Goal: Ask a question

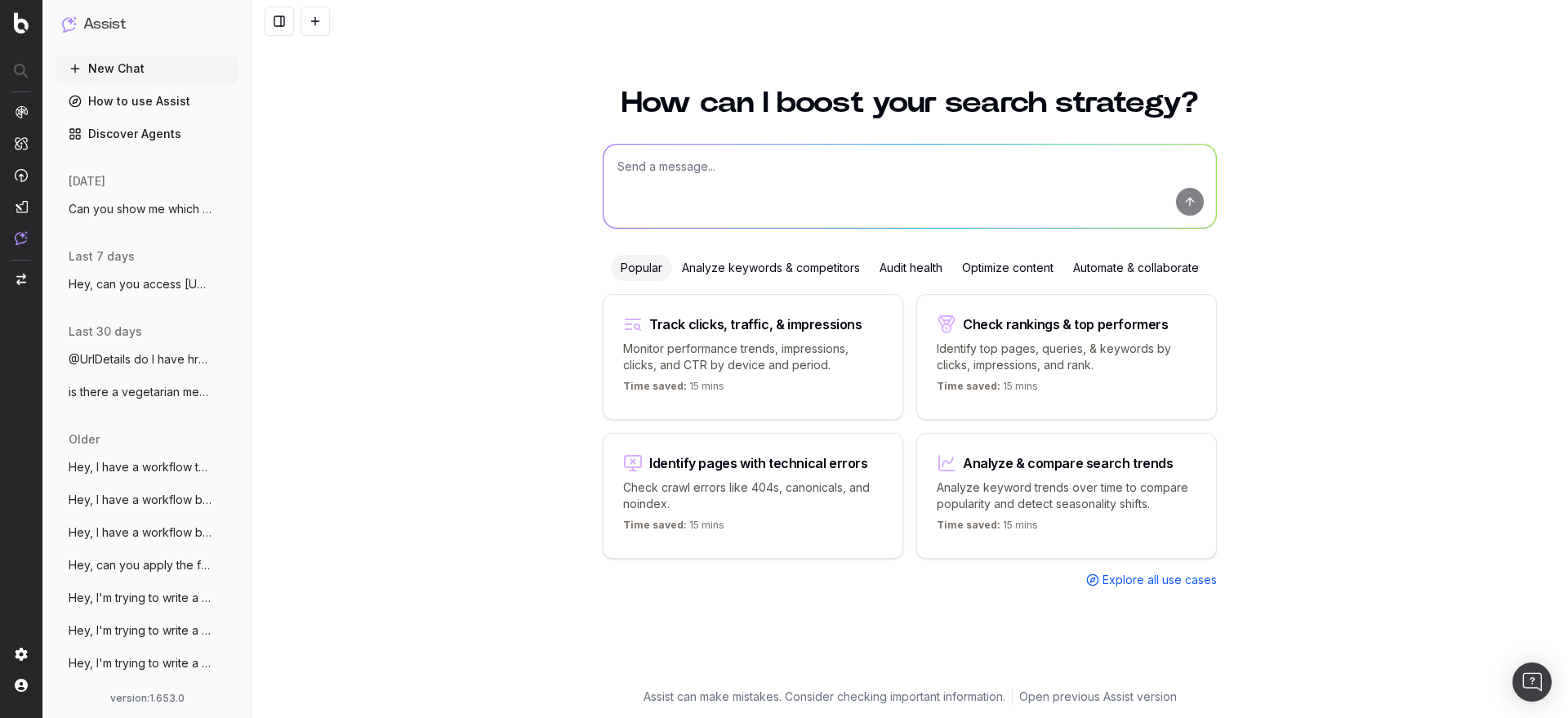
click at [918, 166] on textarea at bounding box center [910, 186] width 613 height 83
type textarea "what's my share of voice on "hotel in [GEOGRAPHIC_DATA]"?"
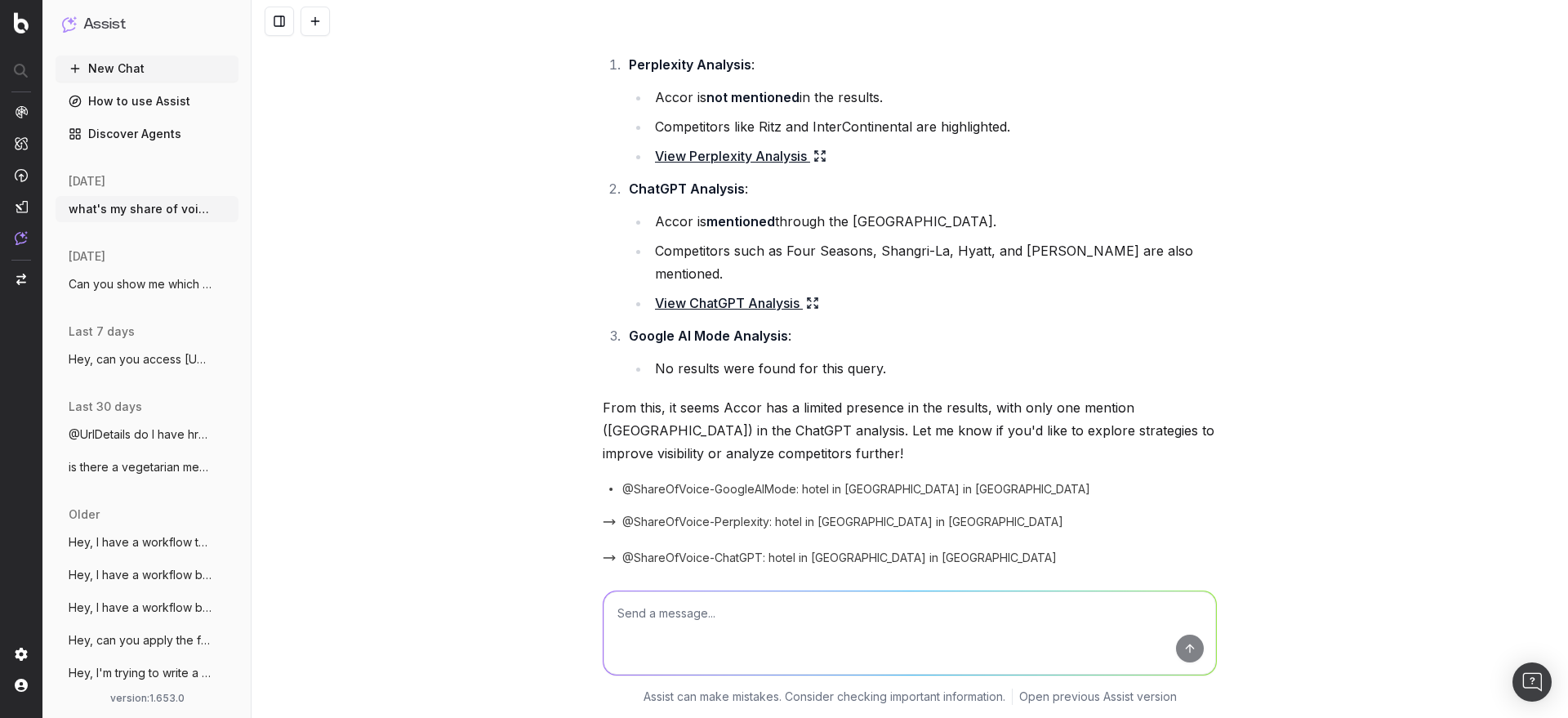
scroll to position [103, 0]
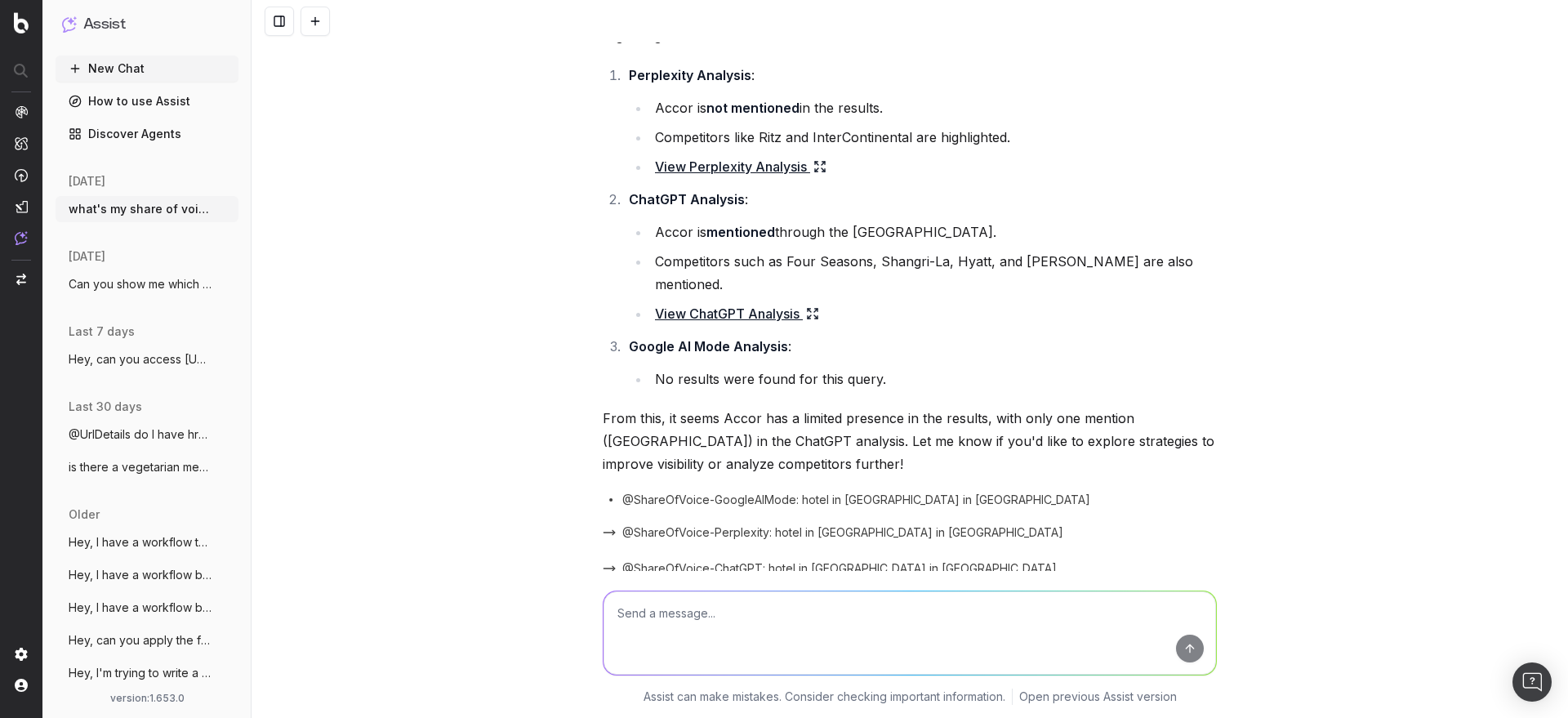
click at [744, 170] on link "View Perplexity Analysis" at bounding box center [740, 166] width 171 height 23
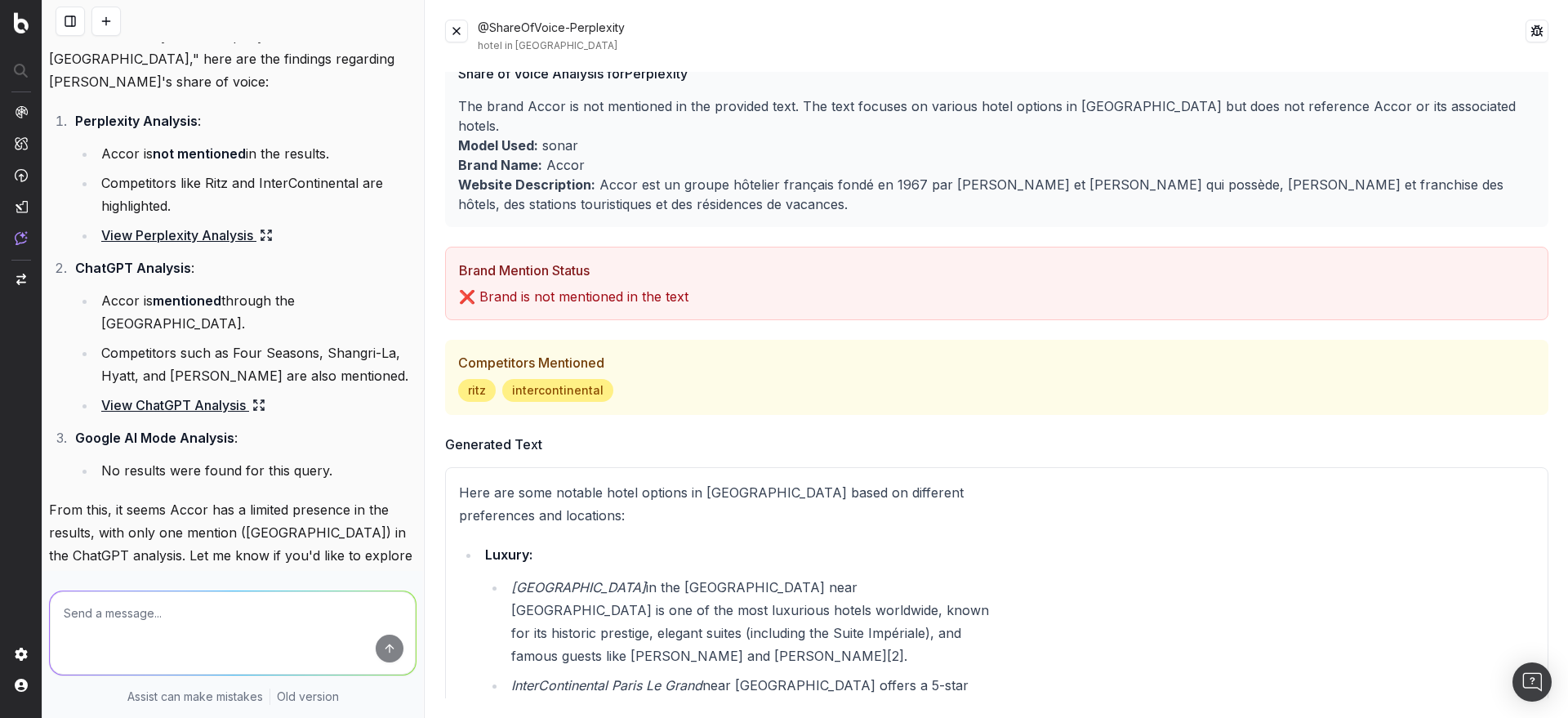
scroll to position [0, 0]
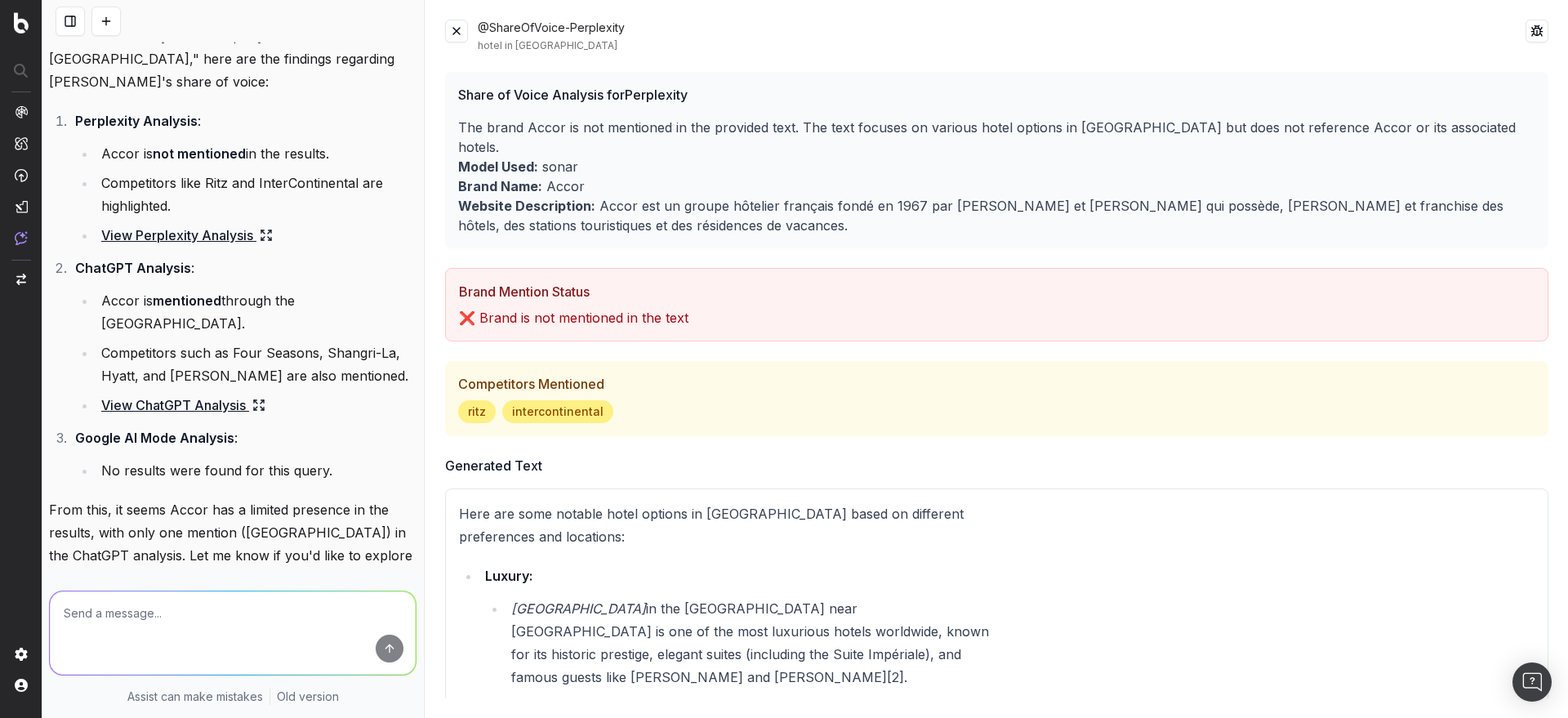
click at [201, 394] on link "View ChatGPT Analysis" at bounding box center [184, 405] width 165 height 23
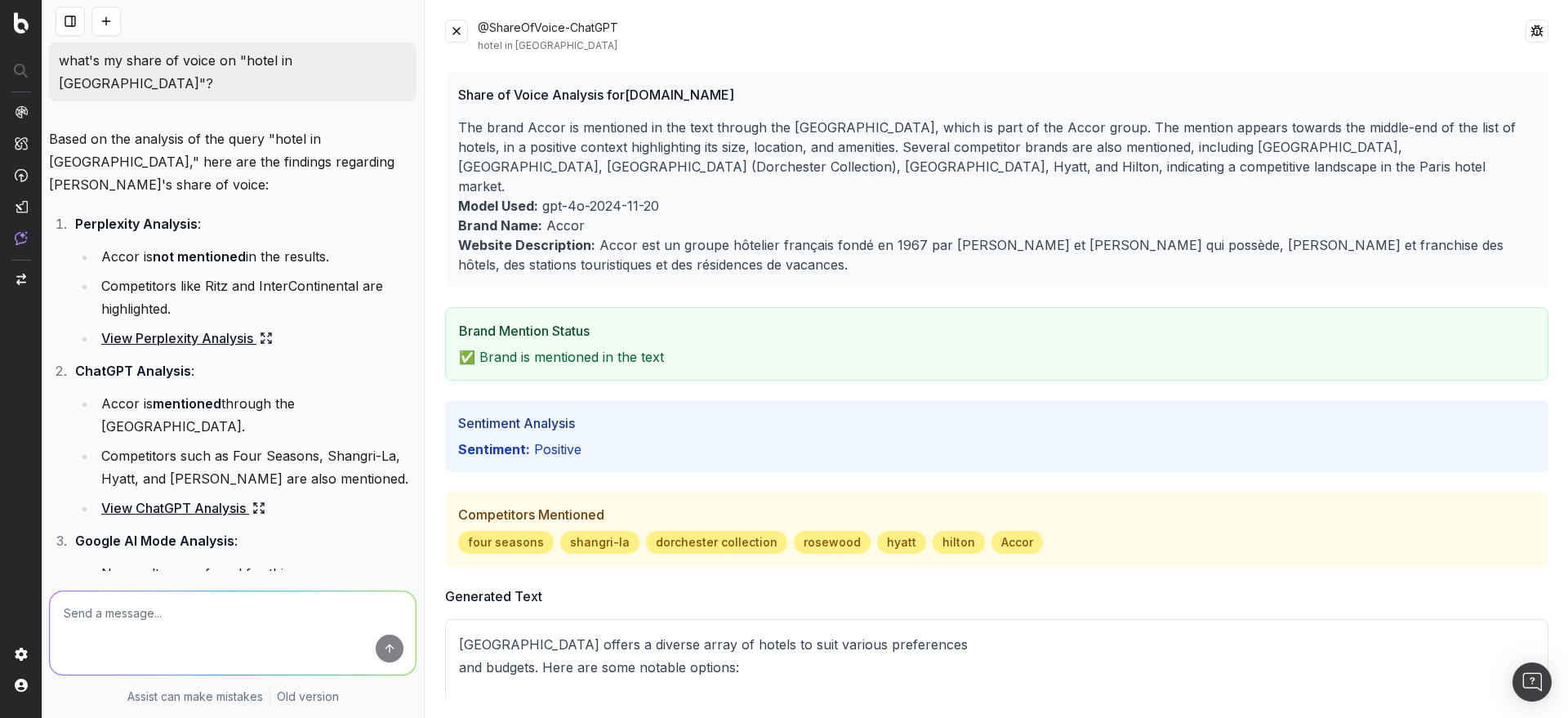
click at [182, 610] on textarea at bounding box center [232, 633] width 366 height 83
type textarea "how well do I perform against my competitors in AI engines?"
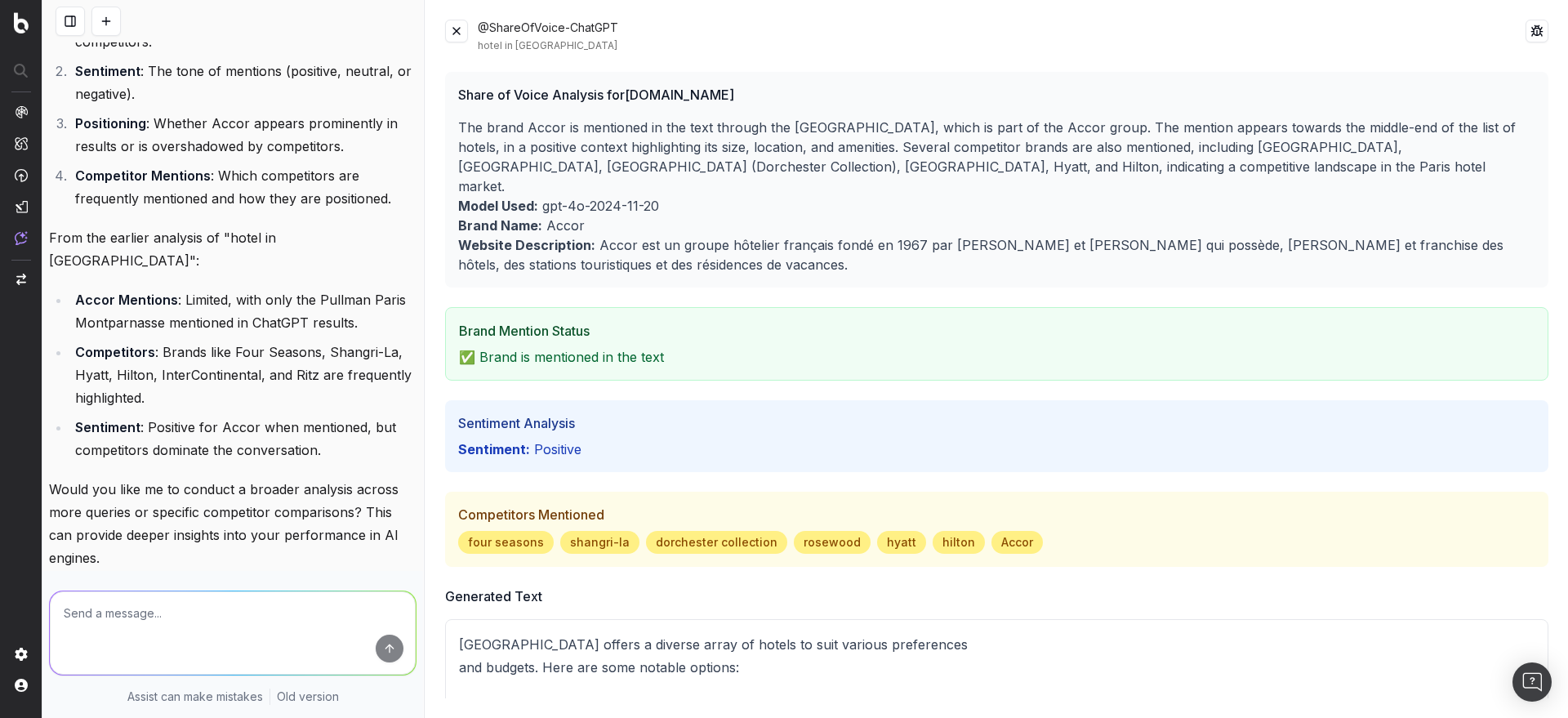
scroll to position [1053, 0]
type textarea "yes please"
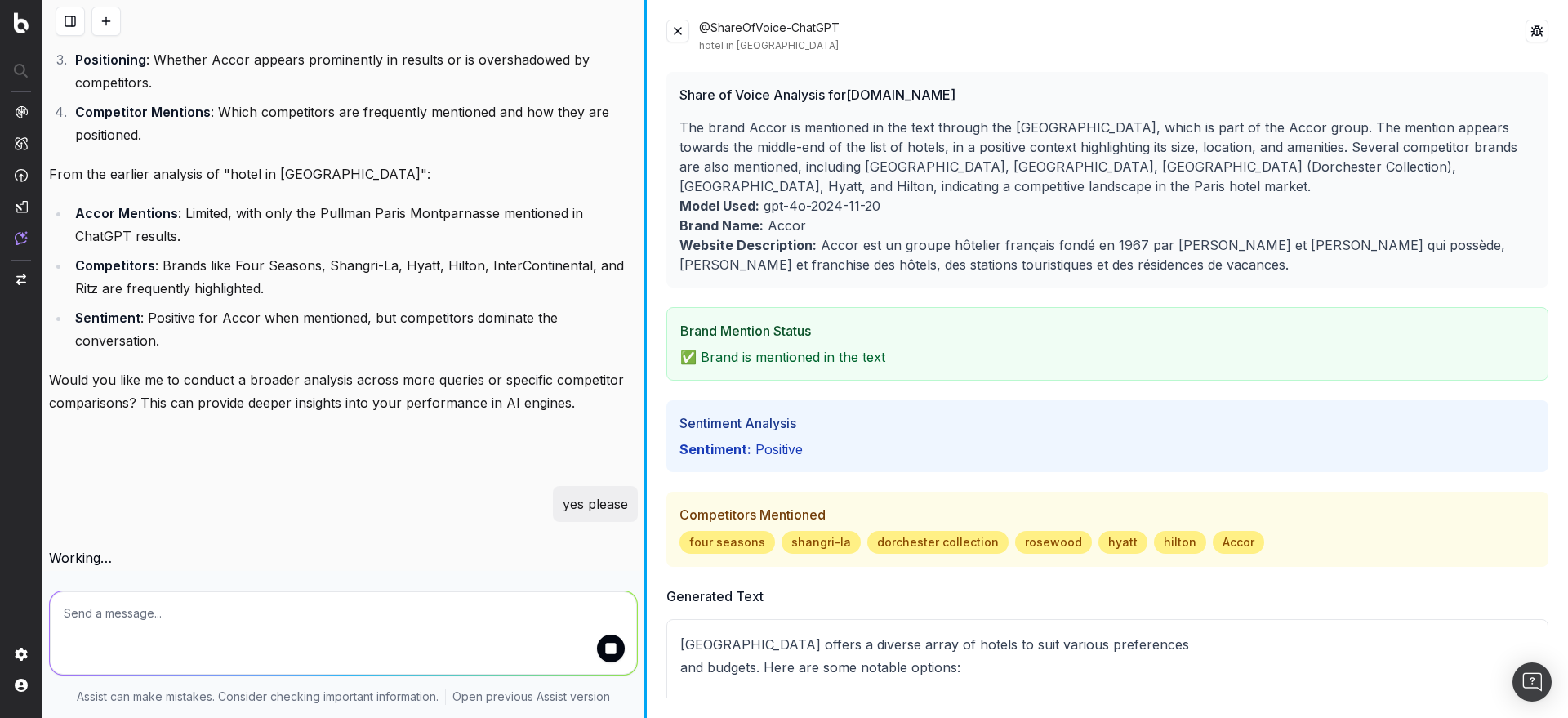
scroll to position [885, 0]
click at [646, 312] on div at bounding box center [646, 359] width 3 height 718
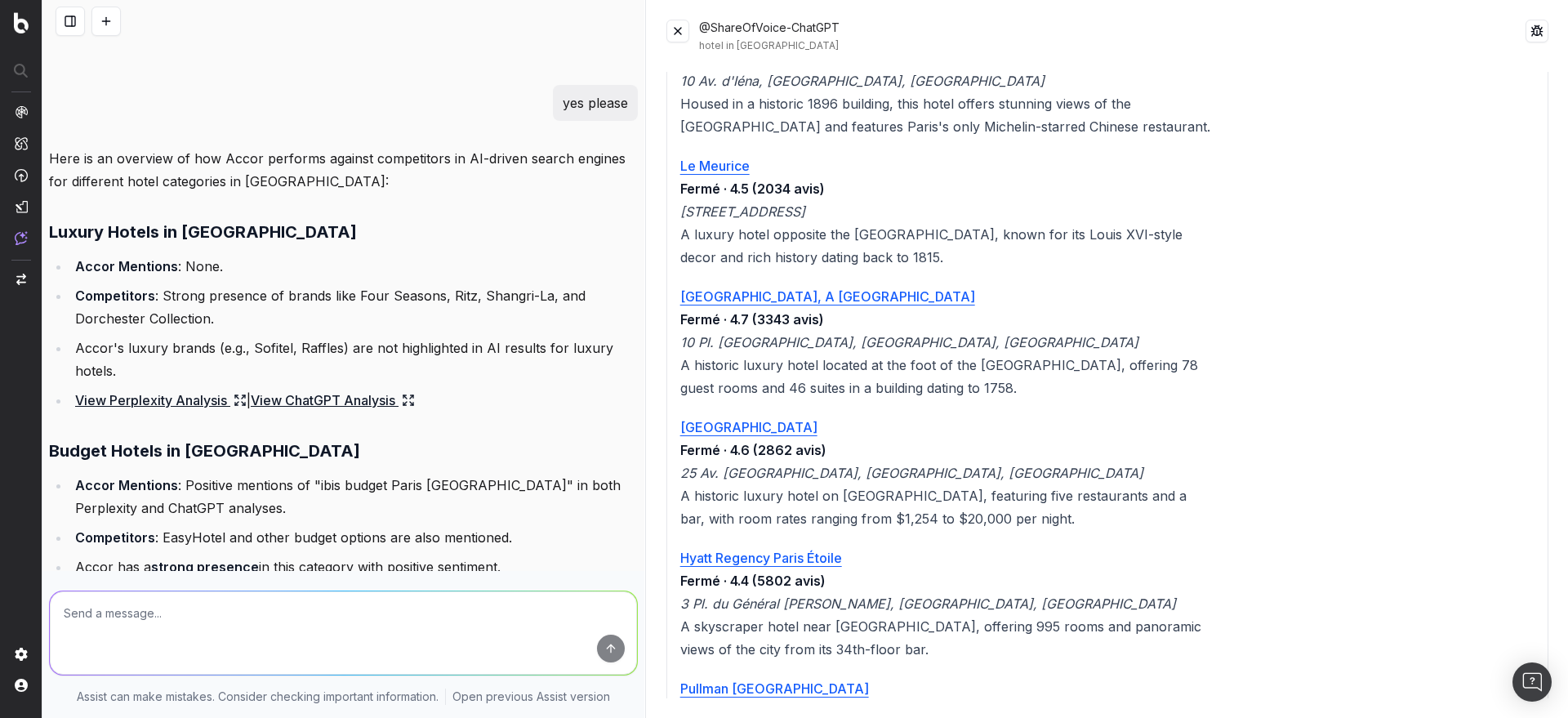
scroll to position [1367, 0]
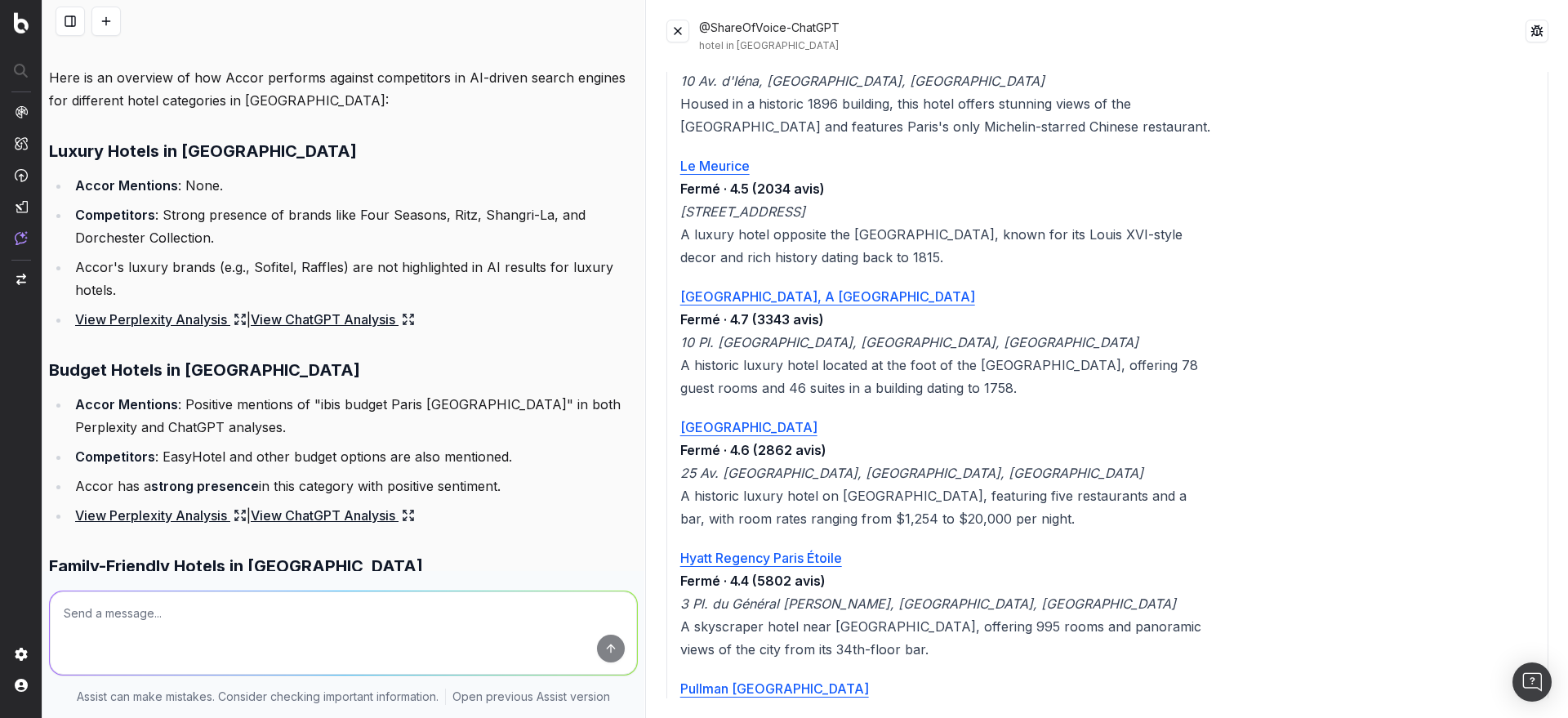
click at [180, 321] on link "View Perplexity Analysis" at bounding box center [161, 319] width 171 height 23
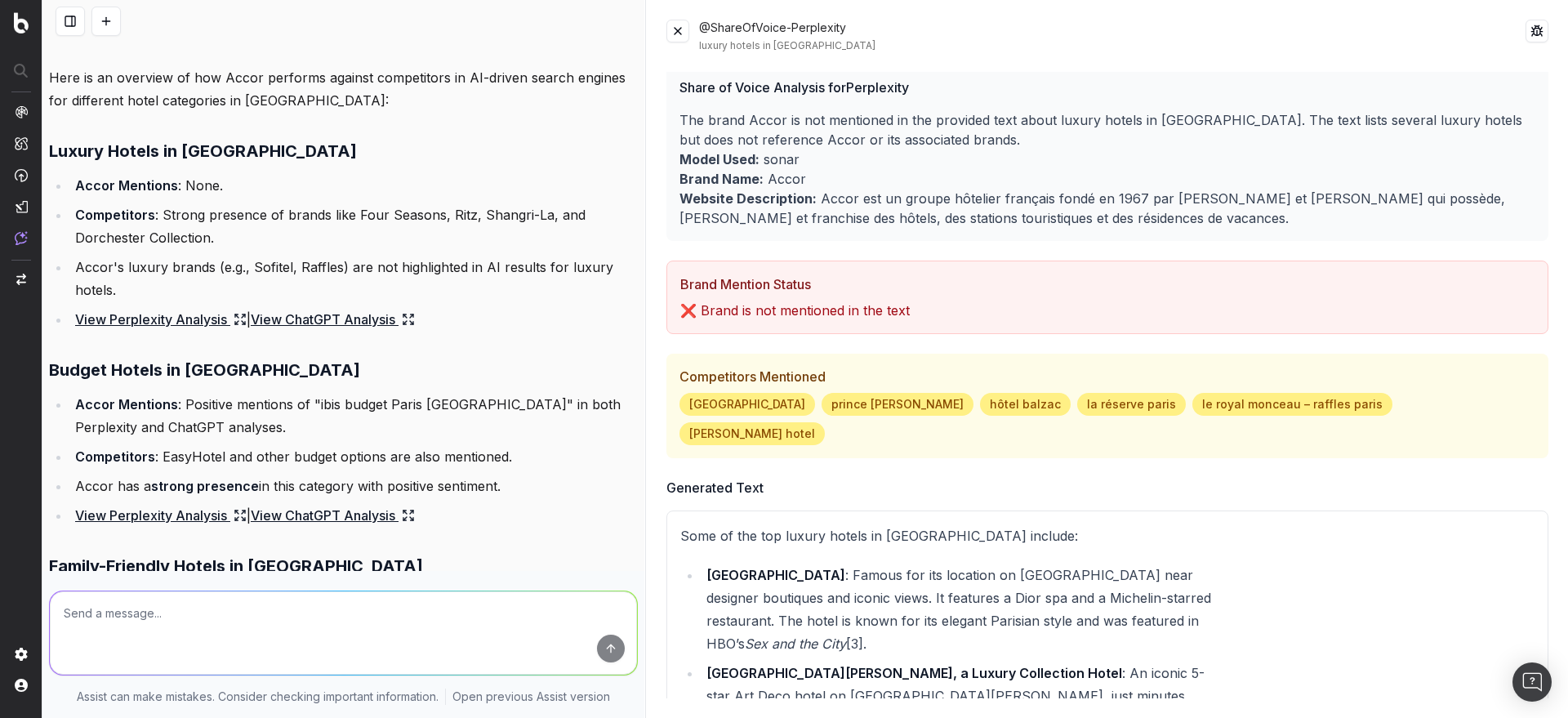
scroll to position [0, 0]
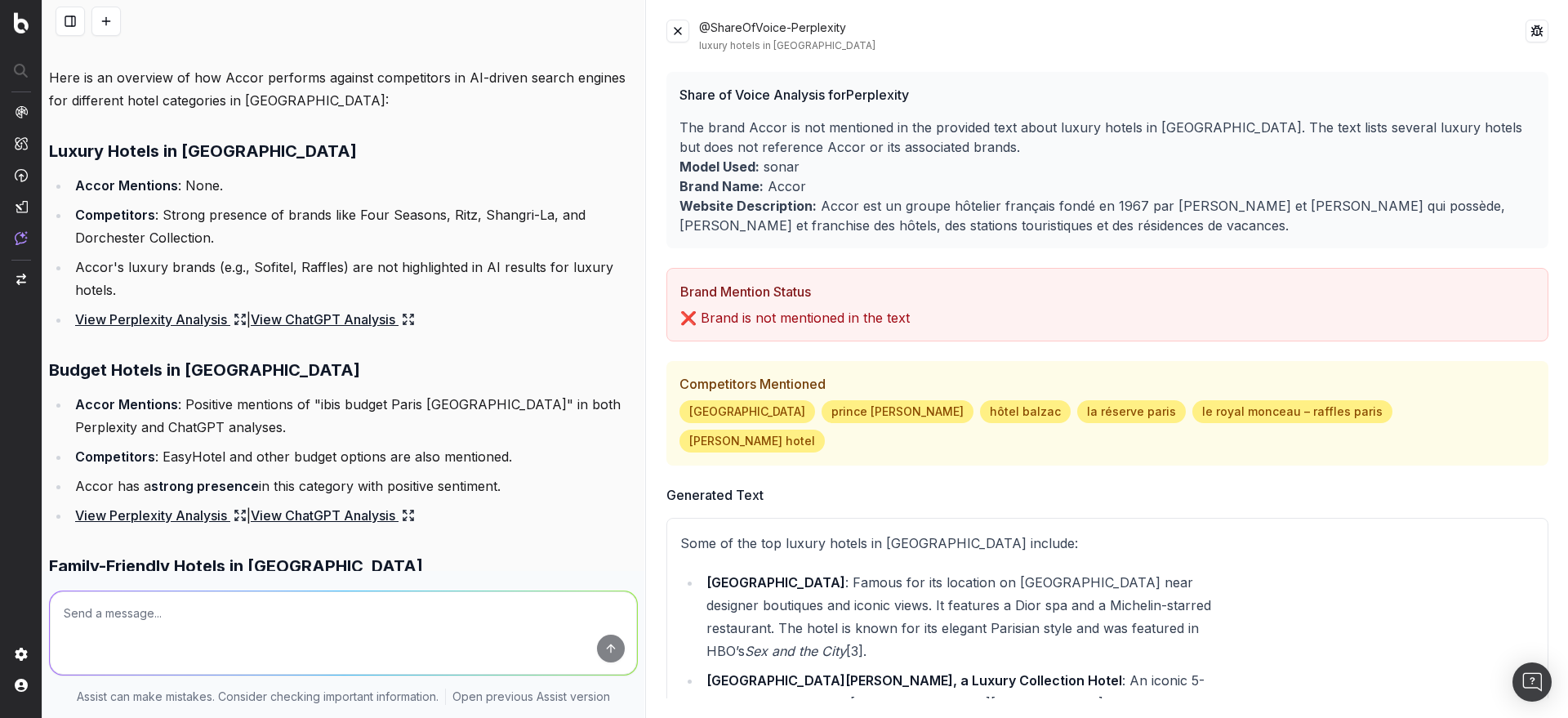
click at [1539, 29] on button at bounding box center [1537, 31] width 23 height 23
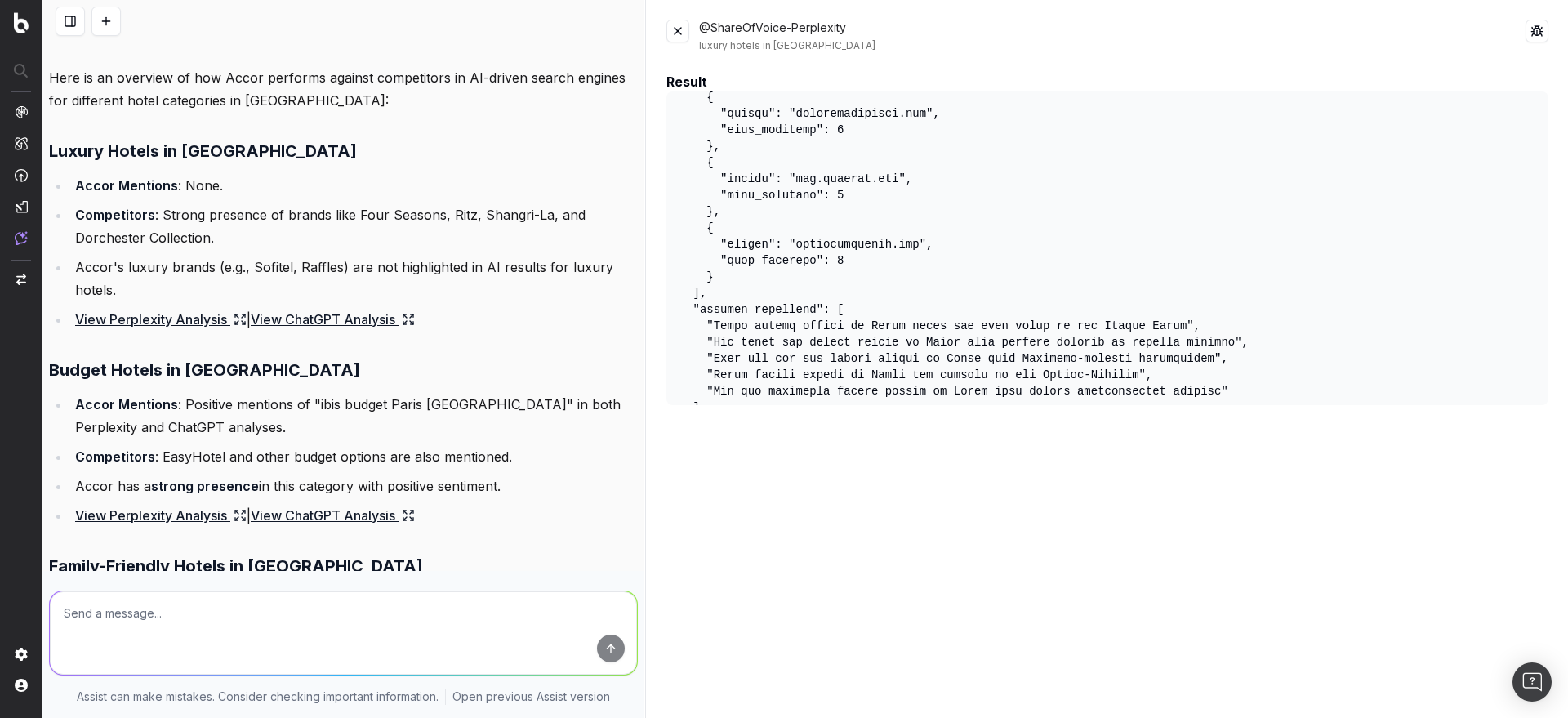
scroll to position [1178, 0]
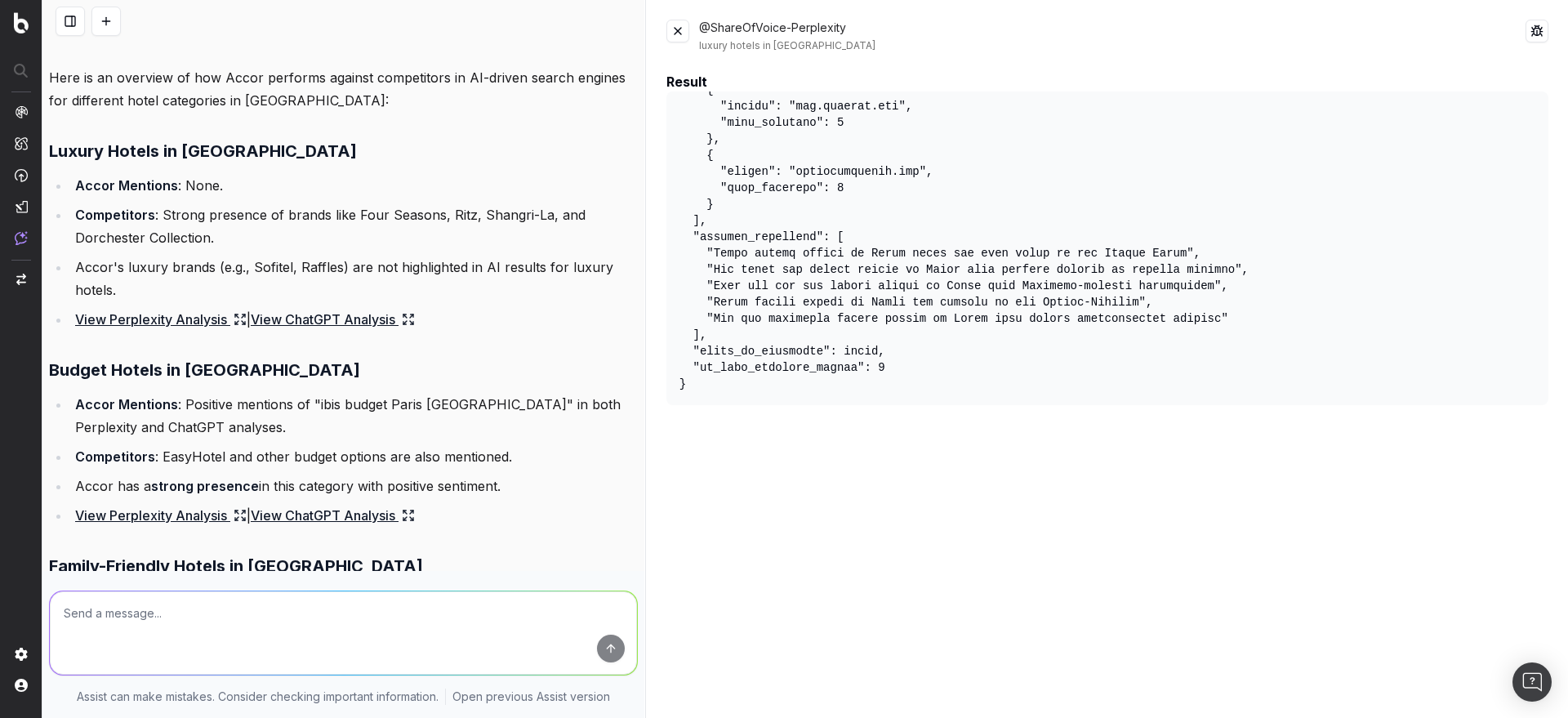
click at [293, 324] on link "View ChatGPT Analysis" at bounding box center [333, 319] width 165 height 23
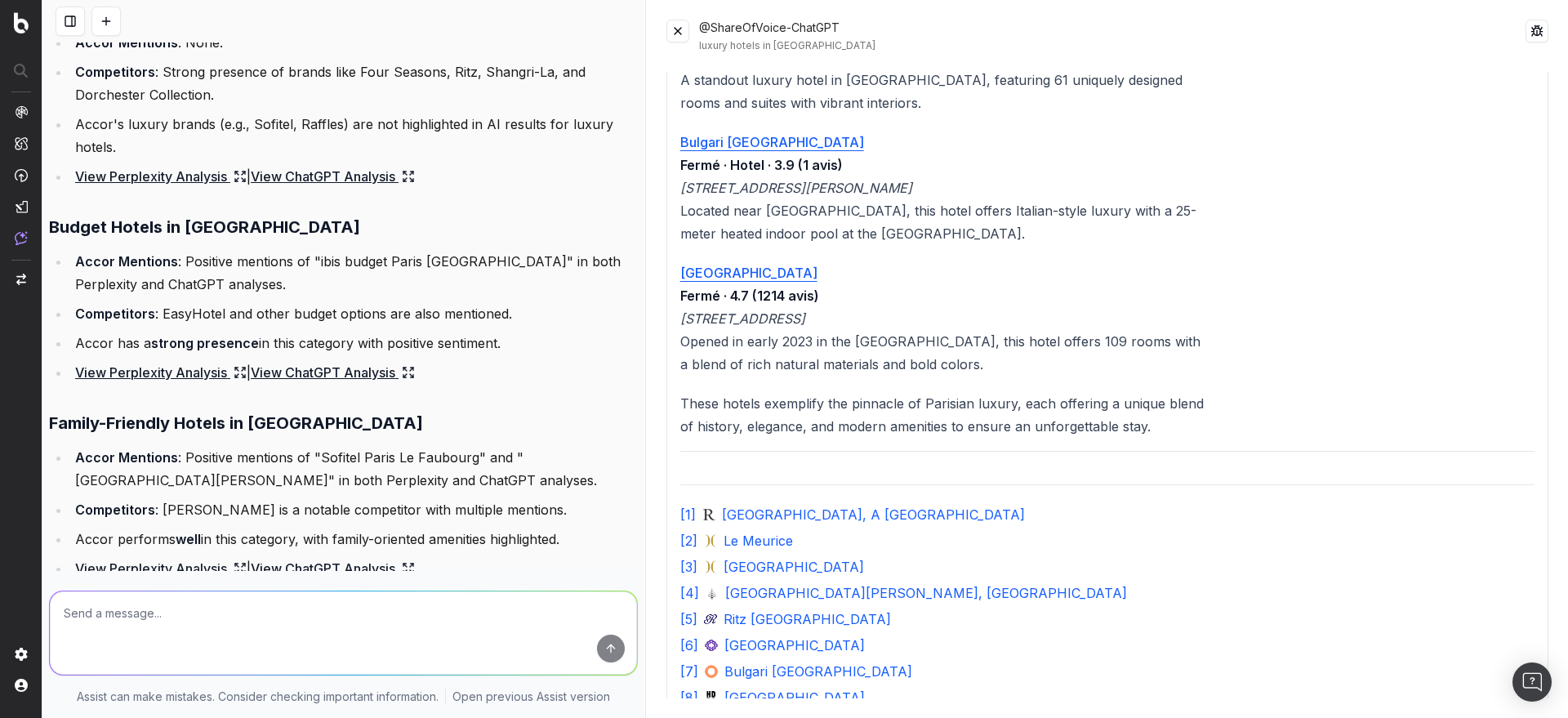
scroll to position [1511, 0]
click at [186, 370] on link "View Perplexity Analysis" at bounding box center [161, 372] width 171 height 23
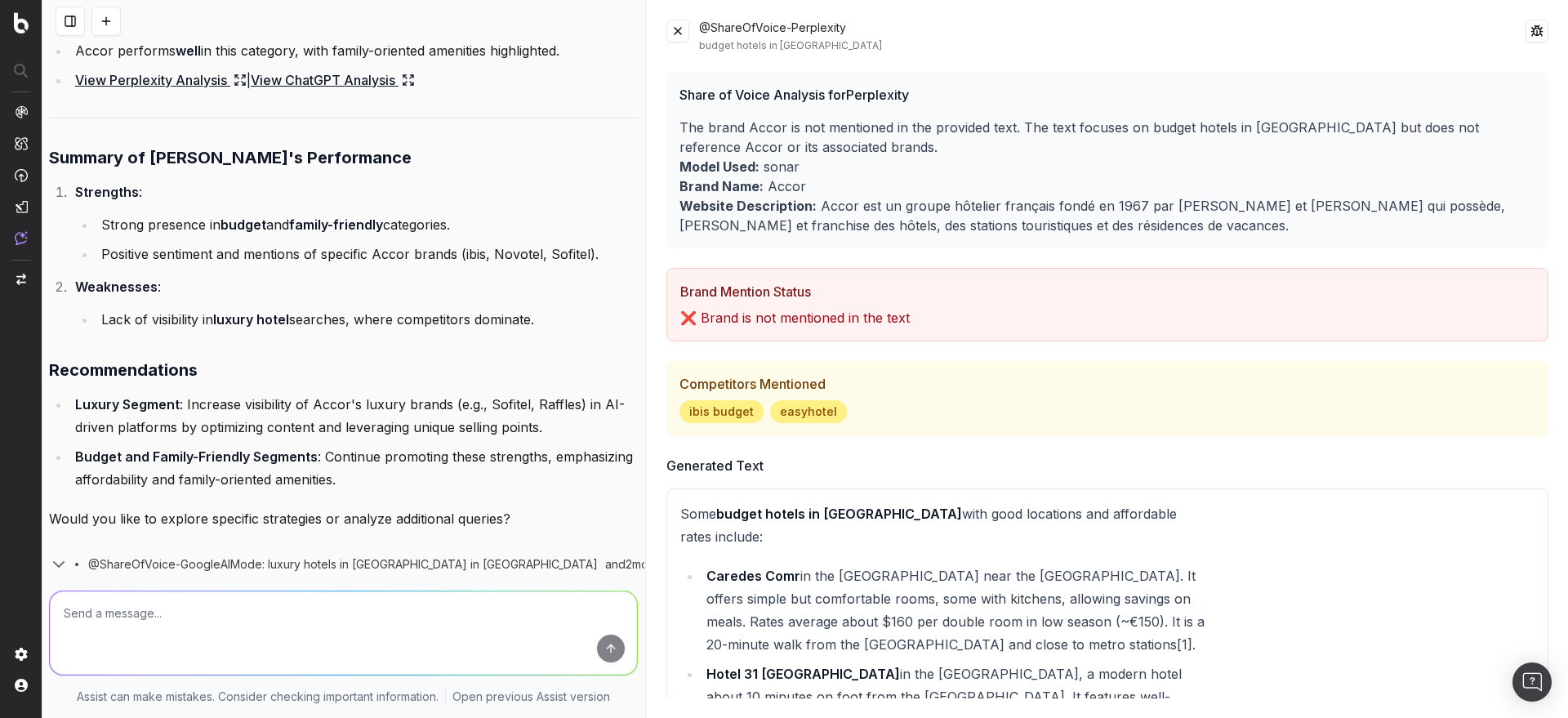
scroll to position [2050, 0]
